Goal: Information Seeking & Learning: Learn about a topic

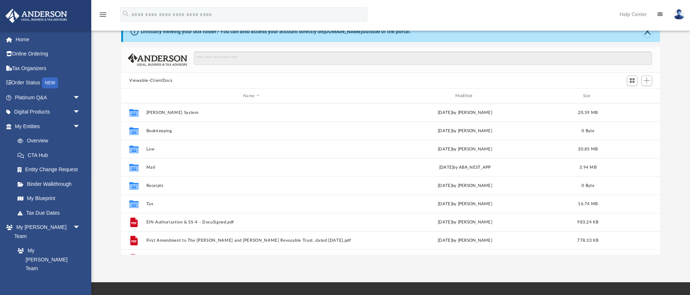
scroll to position [166, 539]
click at [26, 39] on link "Home" at bounding box center [48, 39] width 86 height 15
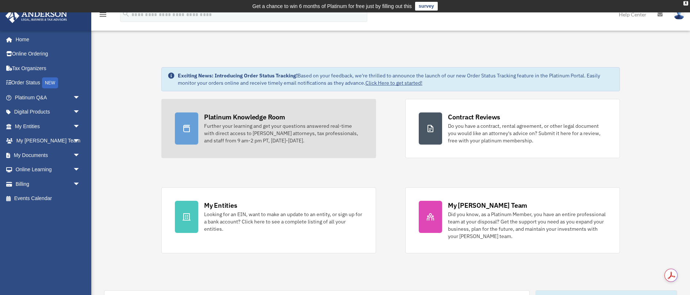
click at [235, 129] on div "Further your learning and get your questions answered real-time with direct acc…" at bounding box center [283, 133] width 159 height 22
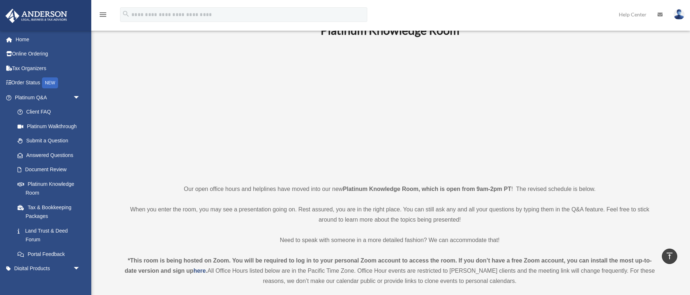
scroll to position [21, 0]
